Goal: Transaction & Acquisition: Purchase product/service

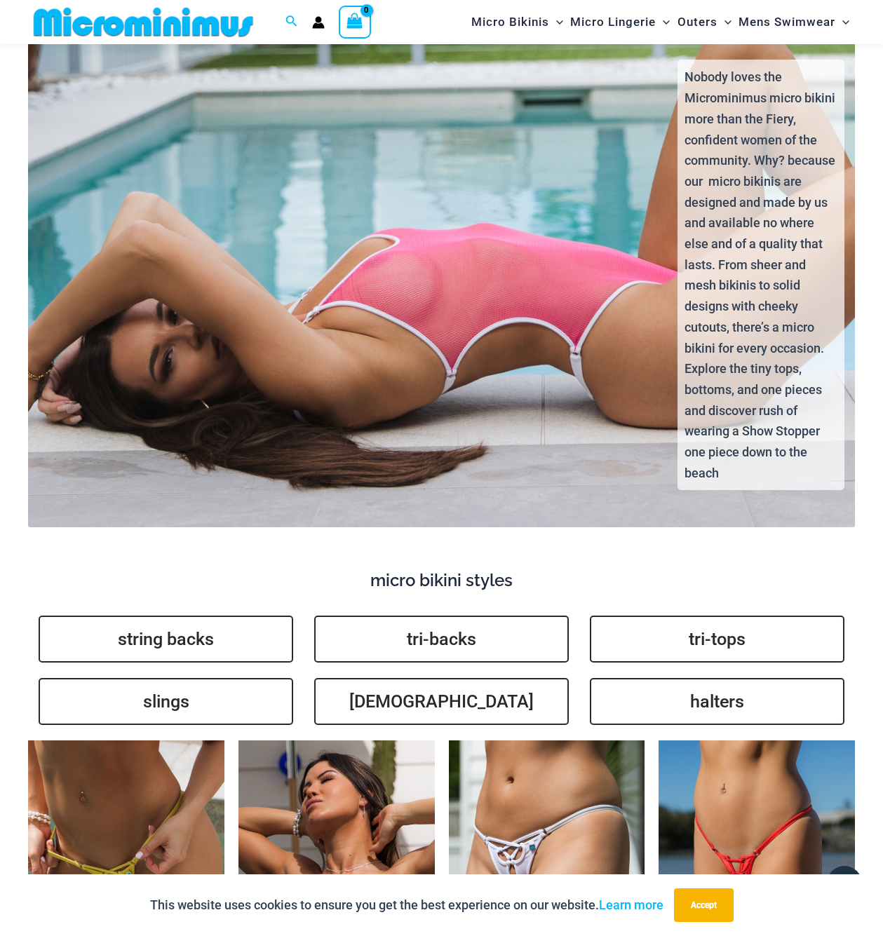
scroll to position [3339, 0]
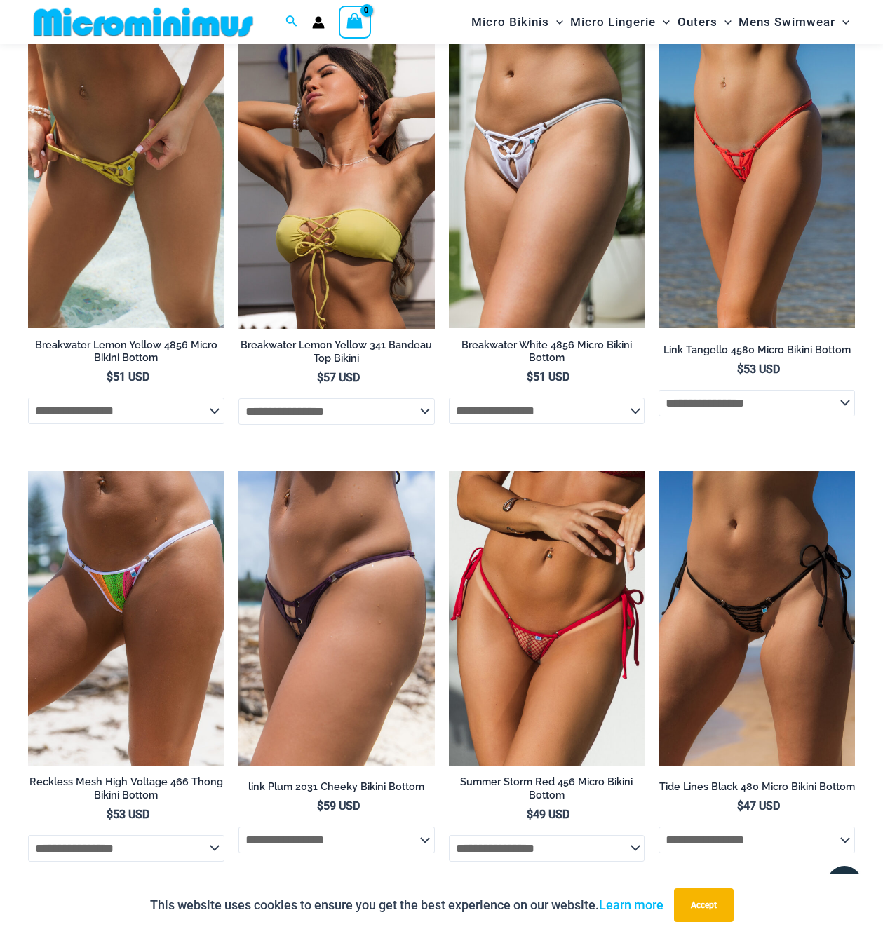
click at [199, 843] on ul "**********" at bounding box center [441, 689] width 827 height 1311
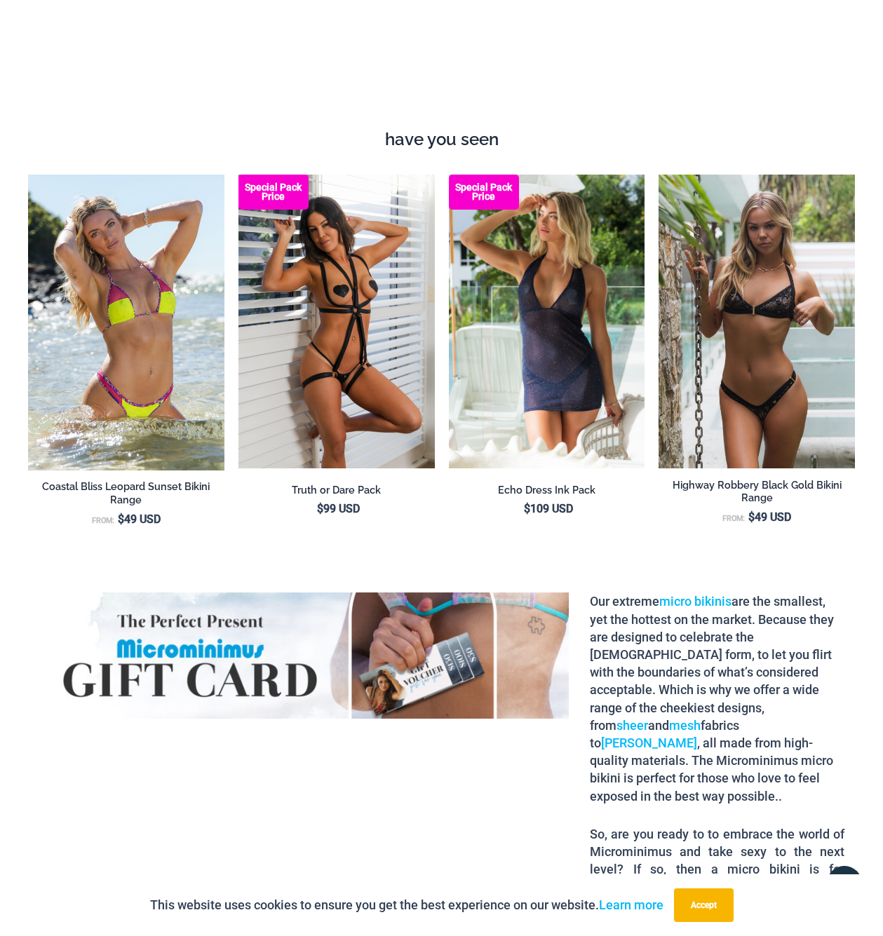
scroll to position [0, 0]
